Goal: Go to known website: Go to known website

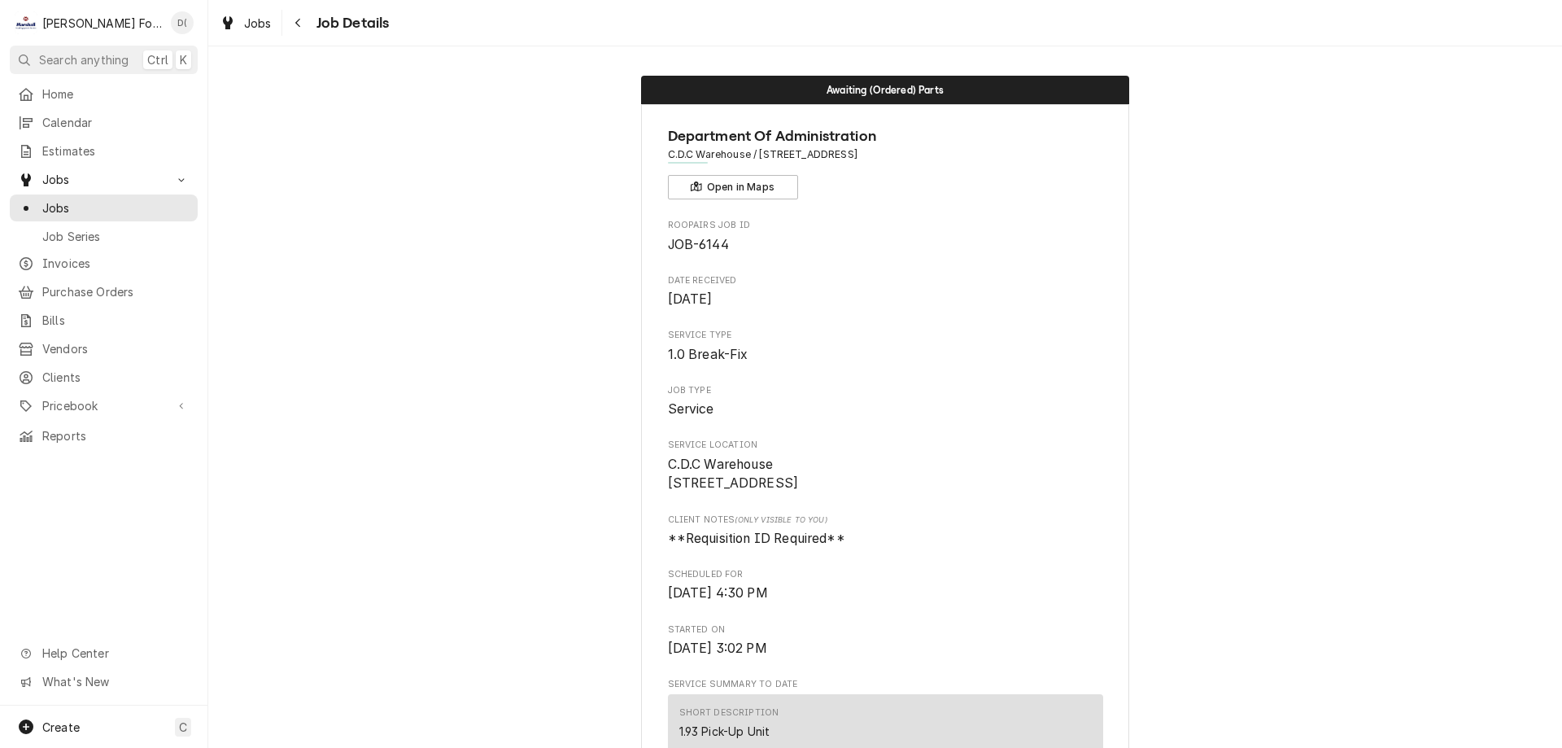
scroll to position [1790, 0]
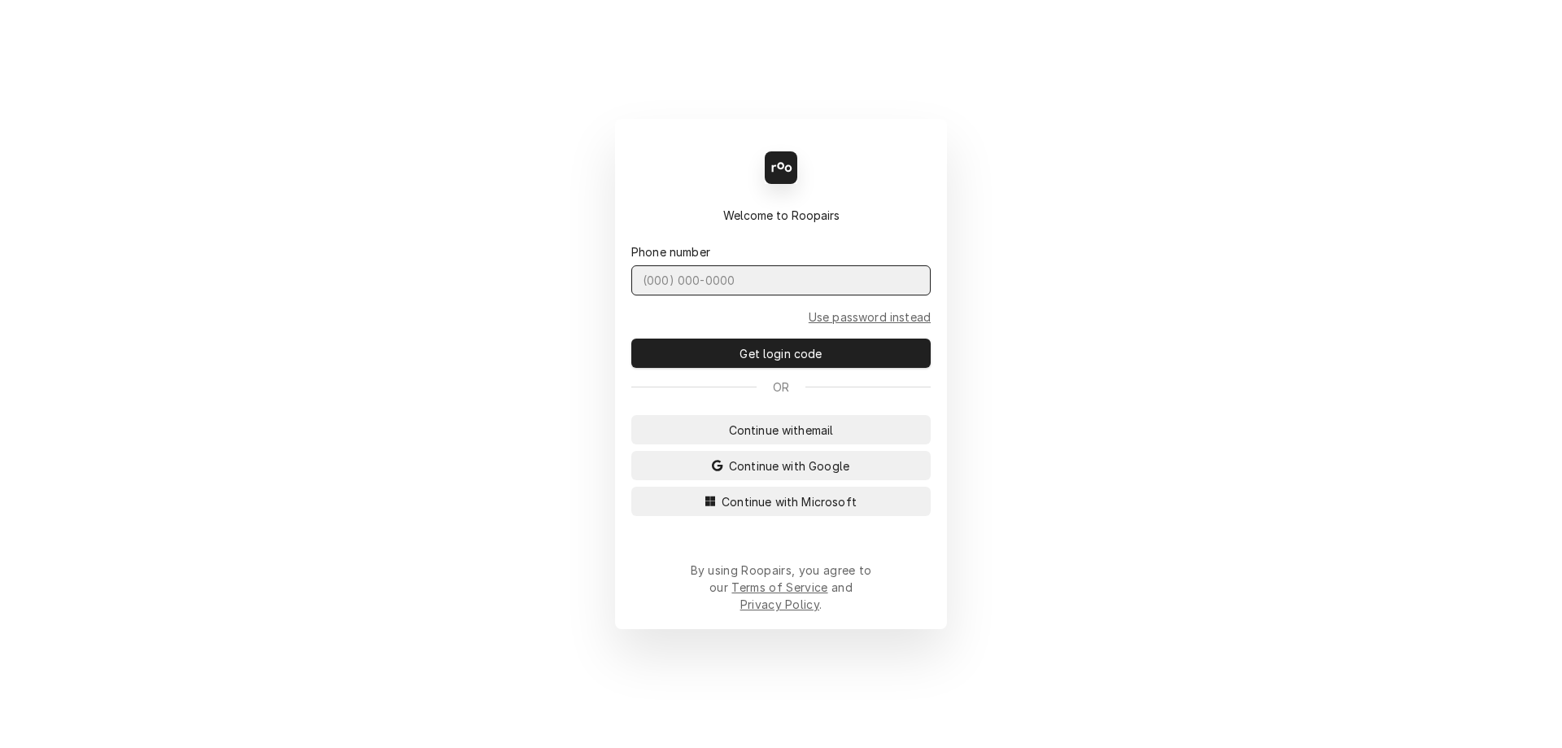
click at [720, 292] on input "Dynamic Content Wrapper" at bounding box center [780, 280] width 299 height 30
type input "(401) 523-6494"
click at [631, 338] on button "Get login code" at bounding box center [780, 352] width 299 height 29
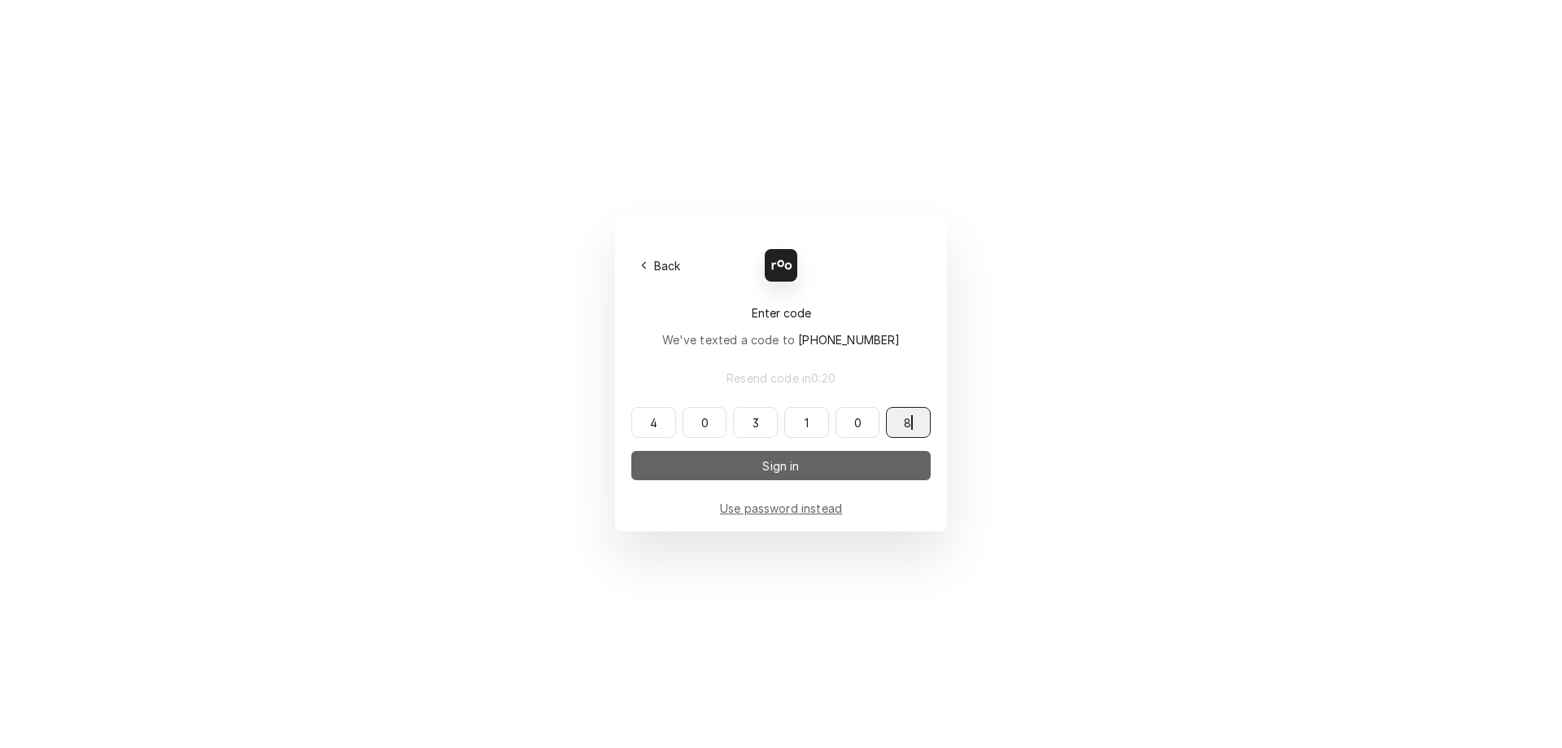
type input "403108"
click at [761, 465] on span "Sign in" at bounding box center [780, 465] width 43 height 17
